Goal: Find specific page/section: Find specific page/section

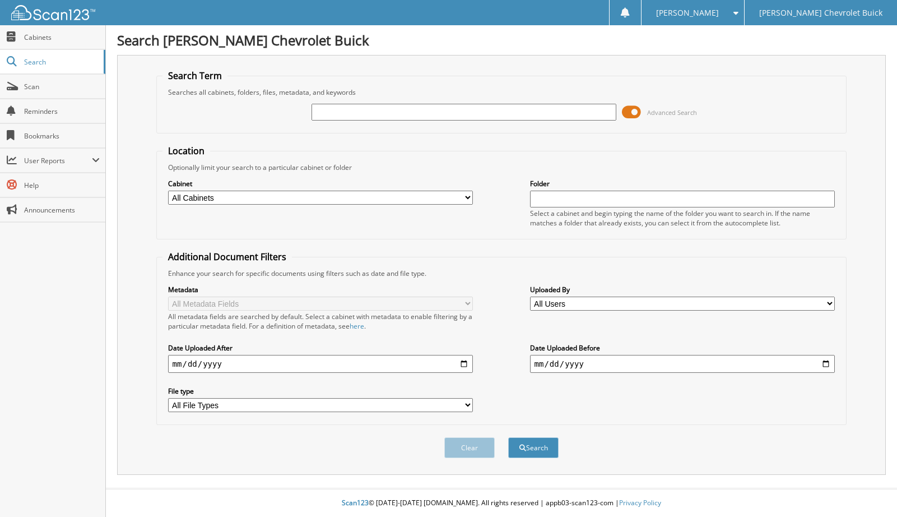
click at [744, 10] on div "Jen T. Settings Logout" at bounding box center [692, 12] width 103 height 25
click at [738, 10] on span at bounding box center [733, 13] width 11 height 8
click at [744, 35] on link "Settings" at bounding box center [692, 35] width 103 height 20
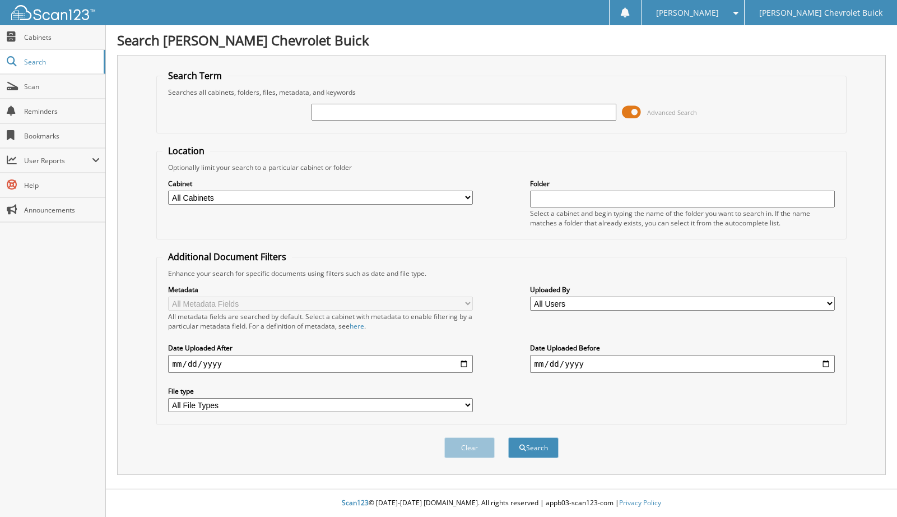
click at [634, 110] on span at bounding box center [631, 112] width 19 height 17
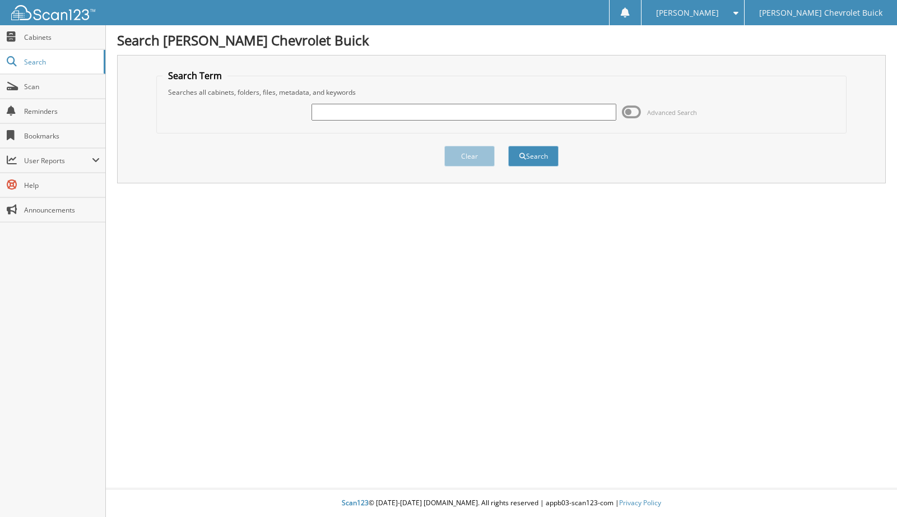
click at [320, 107] on input "text" at bounding box center [463, 112] width 305 height 17
click at [403, 108] on input "text" at bounding box center [463, 112] width 305 height 17
type input "72091"
click at [508, 146] on button "Search" at bounding box center [533, 156] width 50 height 21
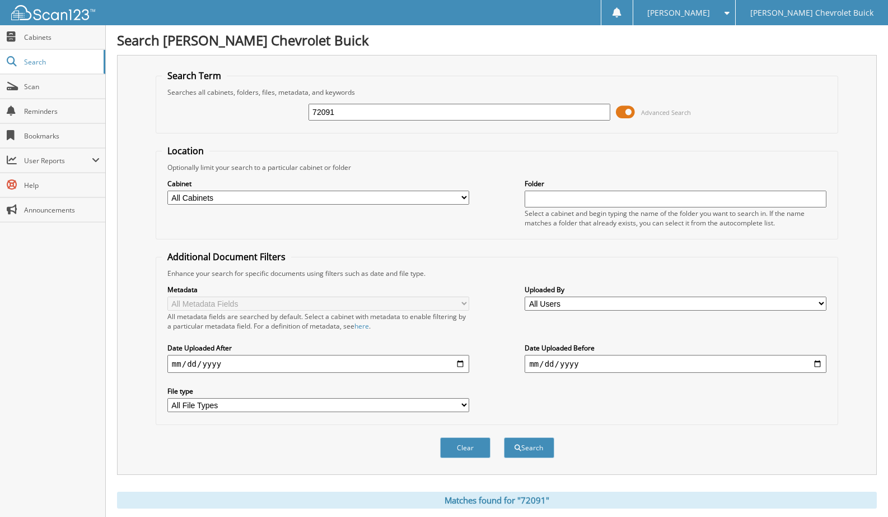
click at [624, 111] on span at bounding box center [625, 112] width 19 height 17
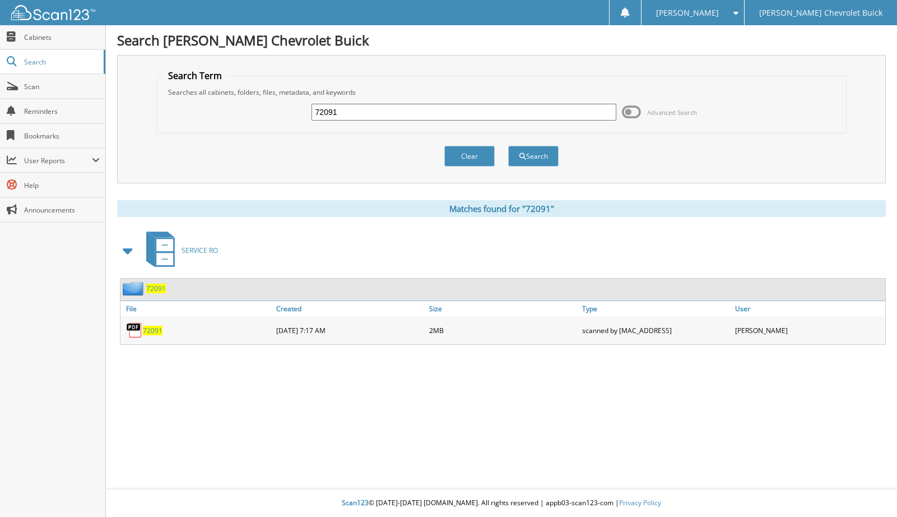
click at [150, 329] on span "72091" at bounding box center [153, 330] width 20 height 10
click at [334, 114] on input "72091" at bounding box center [463, 112] width 305 height 17
type input "72242"
click at [508, 146] on button "Search" at bounding box center [533, 156] width 50 height 21
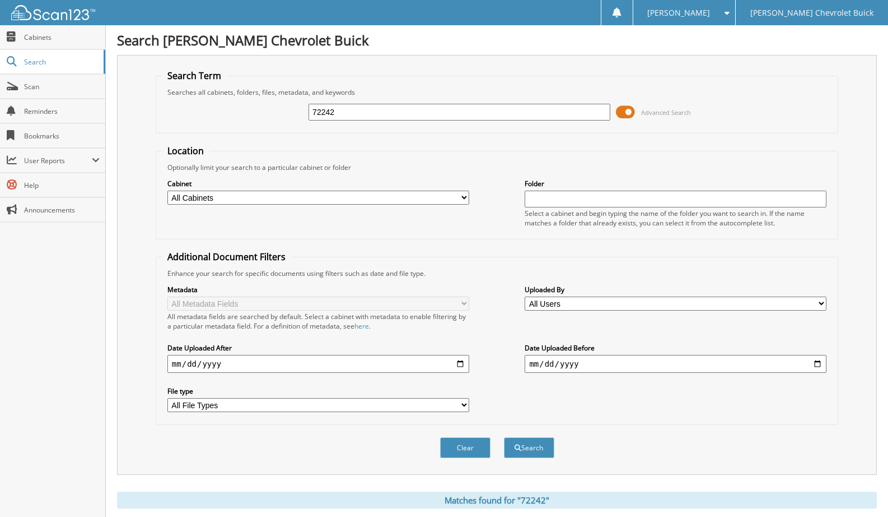
click at [630, 111] on span at bounding box center [625, 112] width 19 height 17
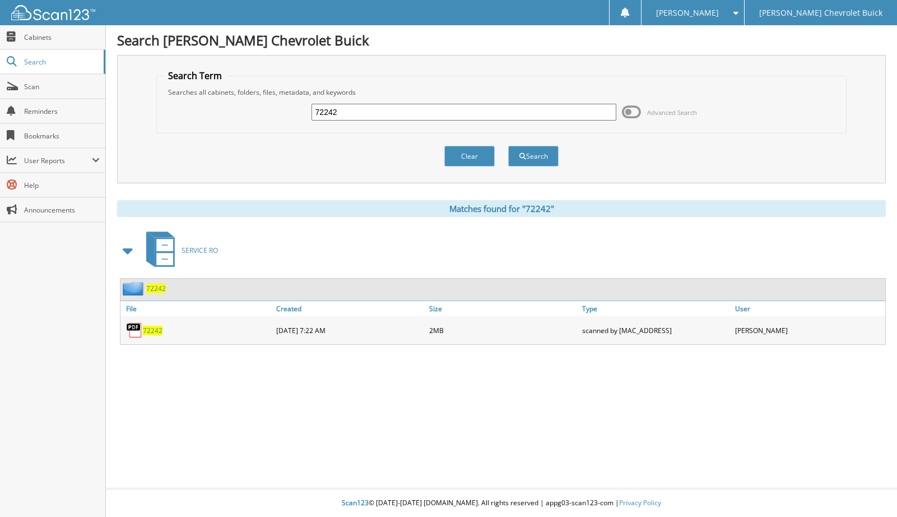
click at [154, 332] on span "72242" at bounding box center [153, 330] width 20 height 10
click at [319, 109] on input "72242" at bounding box center [463, 112] width 305 height 17
type input "72309"
click at [508, 146] on button "Search" at bounding box center [533, 156] width 50 height 21
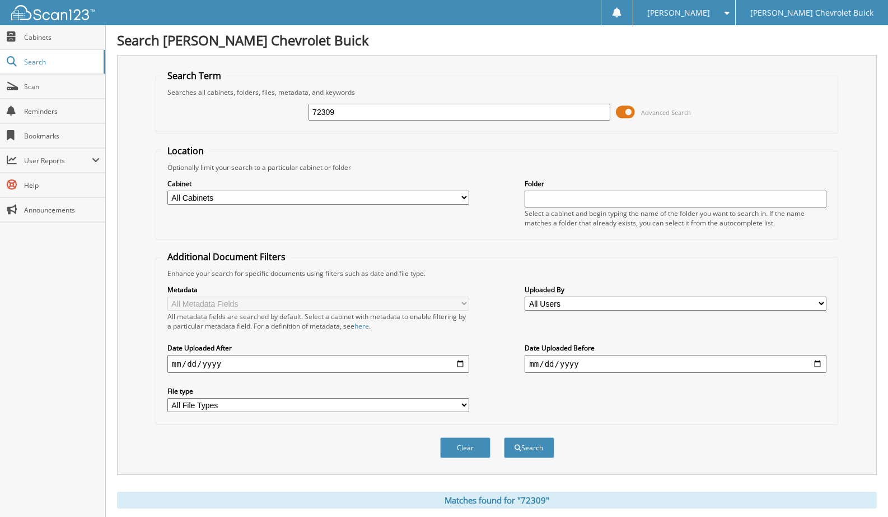
click at [625, 110] on span at bounding box center [625, 112] width 19 height 17
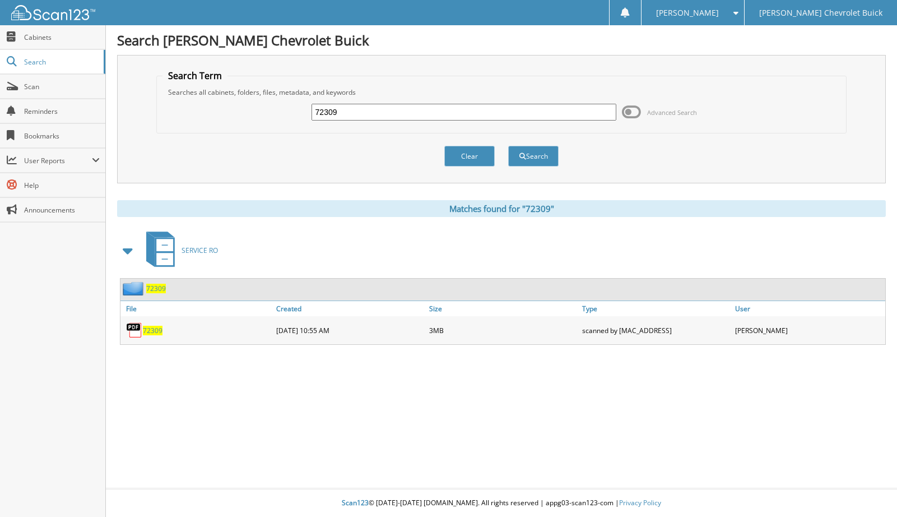
click at [148, 331] on span "72309" at bounding box center [153, 330] width 20 height 10
